Goal: Navigation & Orientation: Go to known website

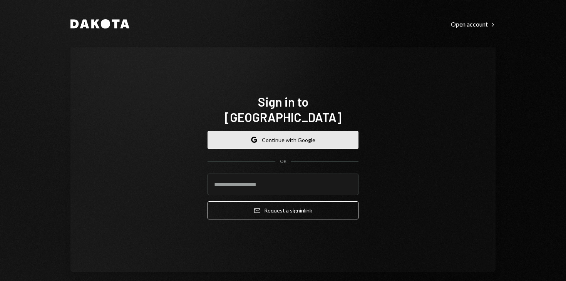
click at [292, 137] on button "Google Continue with Google" at bounding box center [283, 140] width 151 height 18
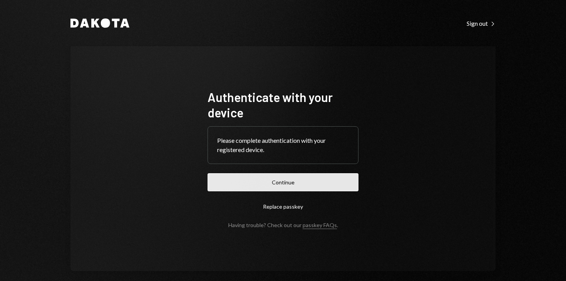
click at [288, 177] on button "Continue" at bounding box center [283, 182] width 151 height 18
